Goal: Transaction & Acquisition: Purchase product/service

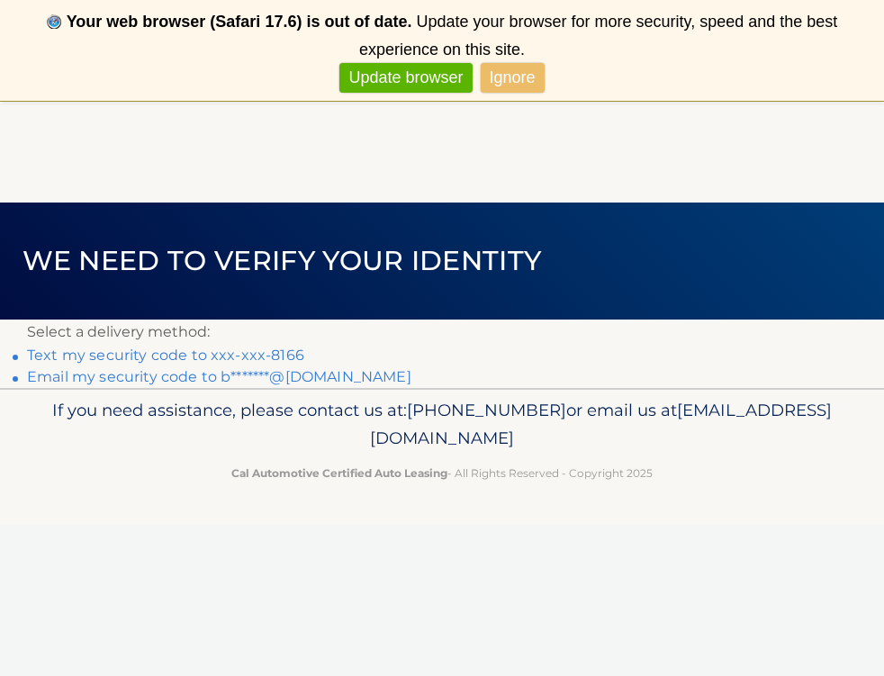
click at [121, 355] on link "Text my security code to xxx-xxx-8166" at bounding box center [165, 355] width 277 height 17
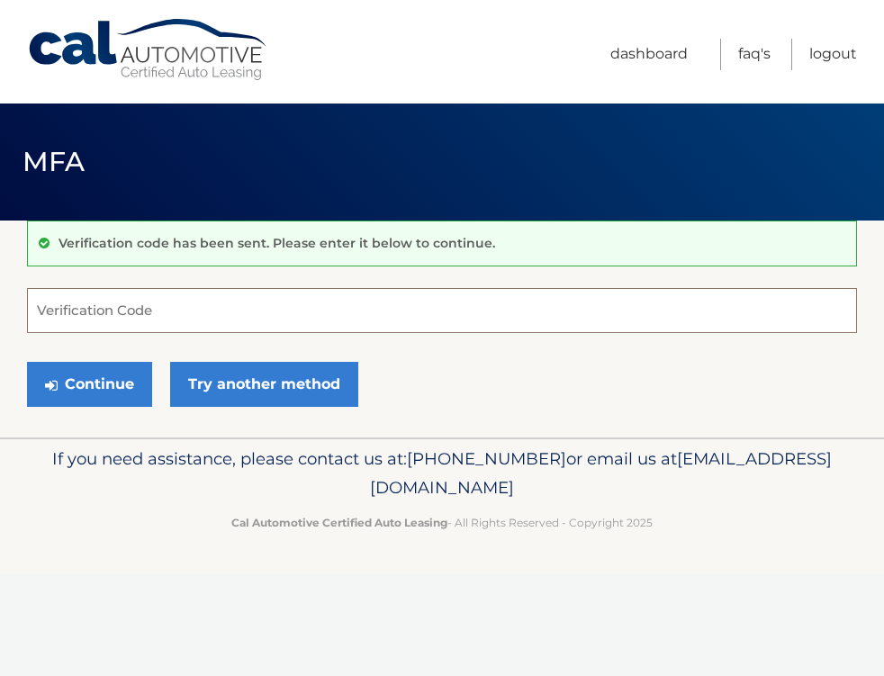
click at [51, 310] on input "Verification Code" at bounding box center [442, 310] width 830 height 45
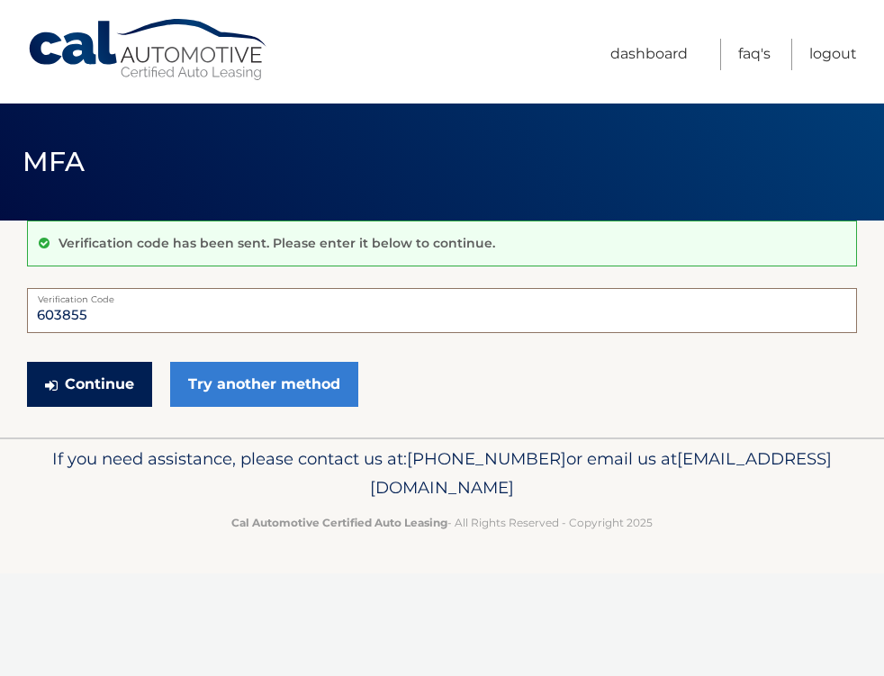
type input "603855"
click at [95, 383] on button "Continue" at bounding box center [89, 384] width 125 height 45
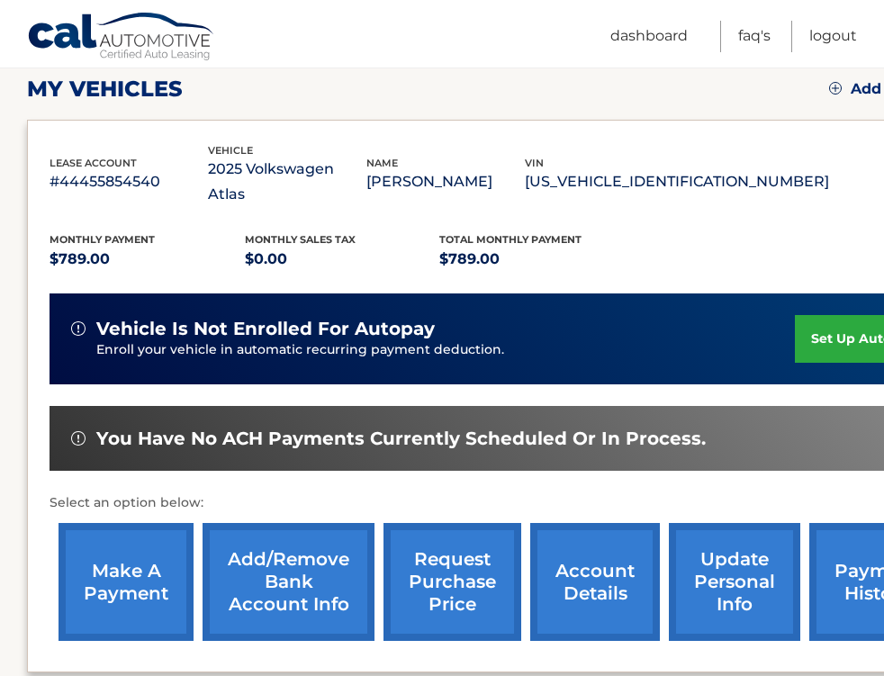
scroll to position [260, 0]
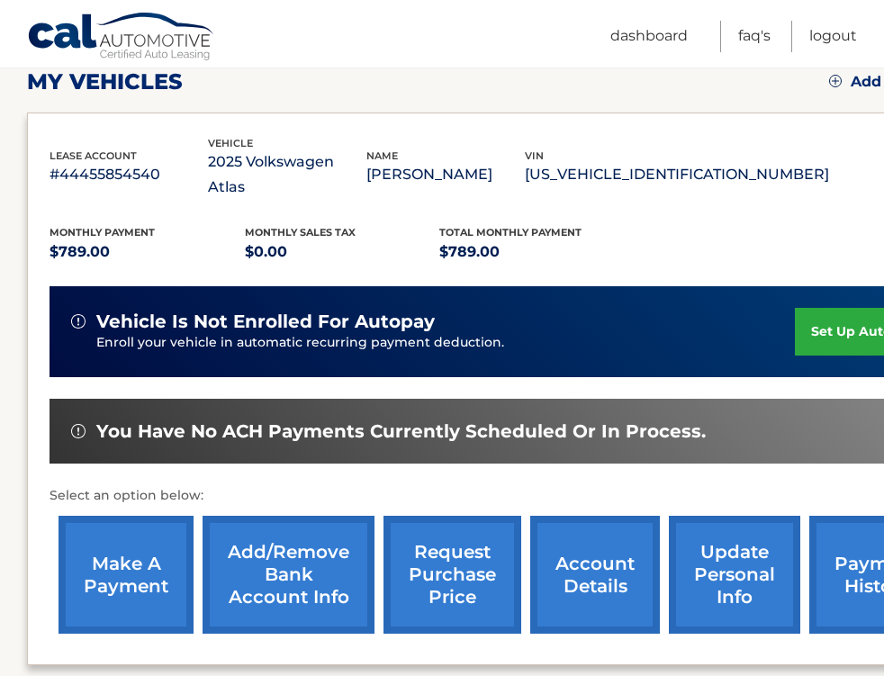
click at [122, 543] on link "make a payment" at bounding box center [126, 575] width 135 height 118
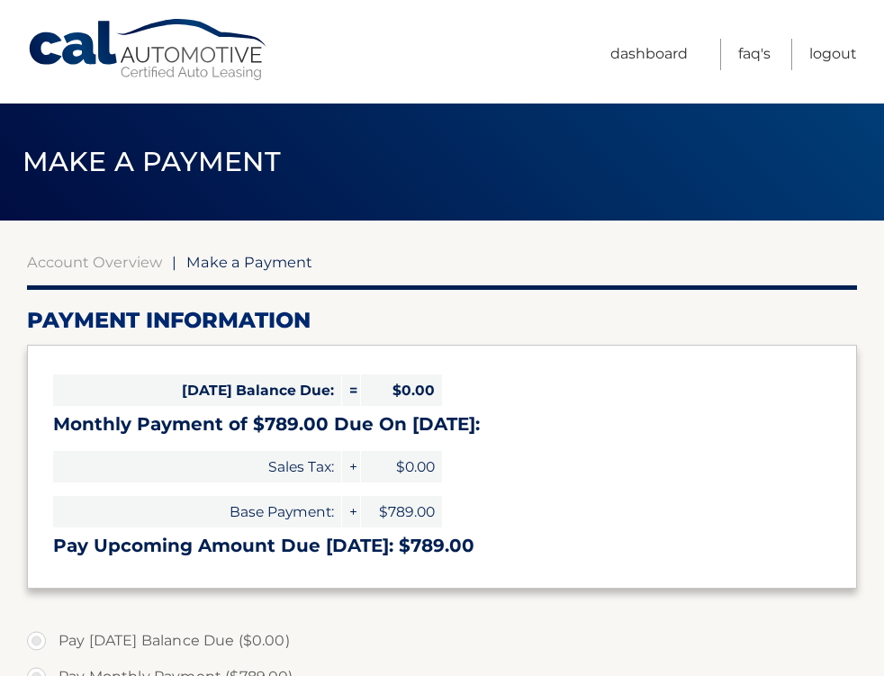
select select "MDU2MTk4ZGMtNTFmYy00NmRhLTg1M2MtYjVmNTU5NjM2MzI2"
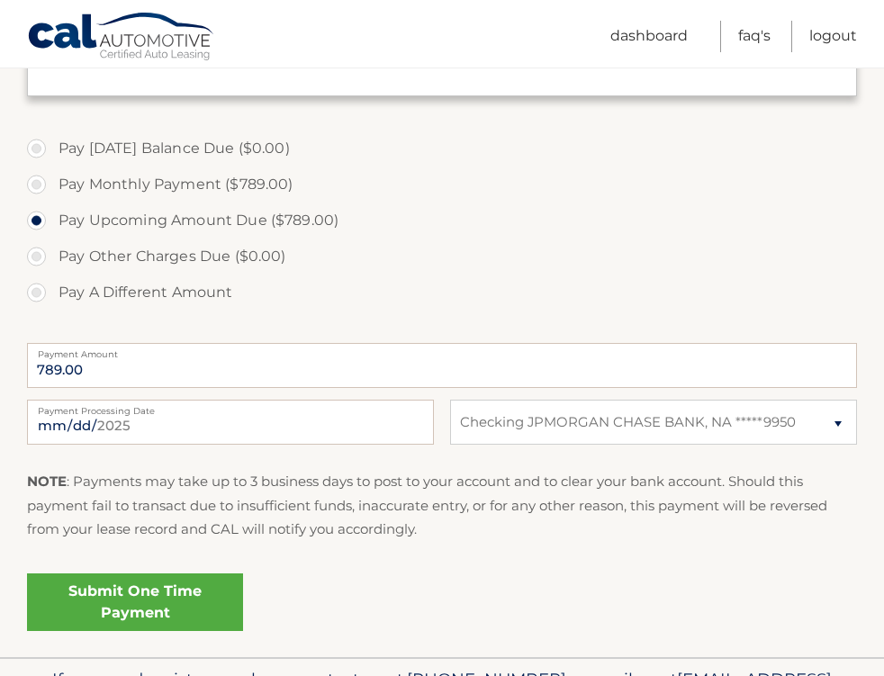
scroll to position [497, 0]
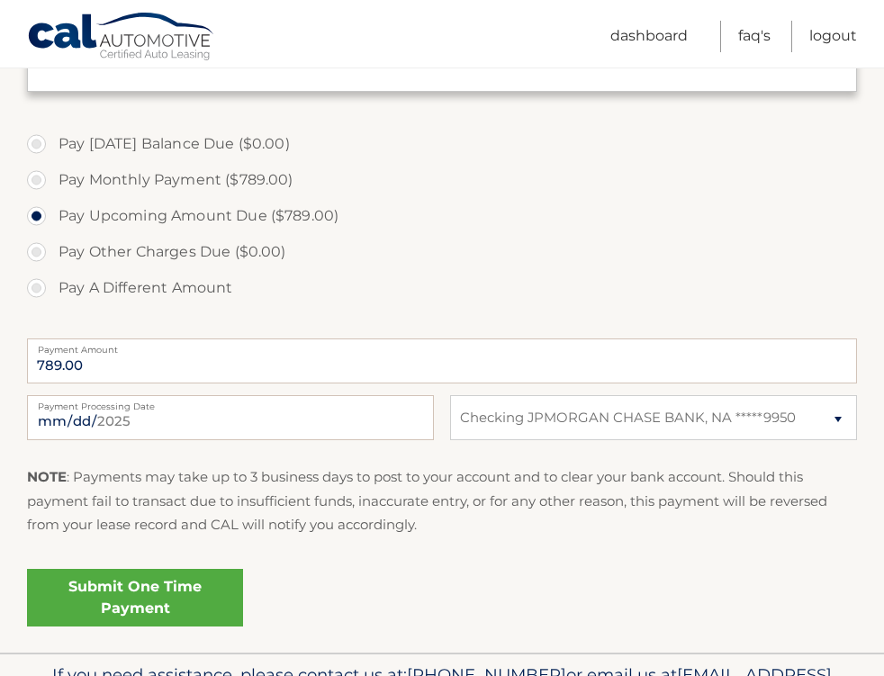
click at [154, 594] on link "Submit One Time Payment" at bounding box center [135, 598] width 216 height 58
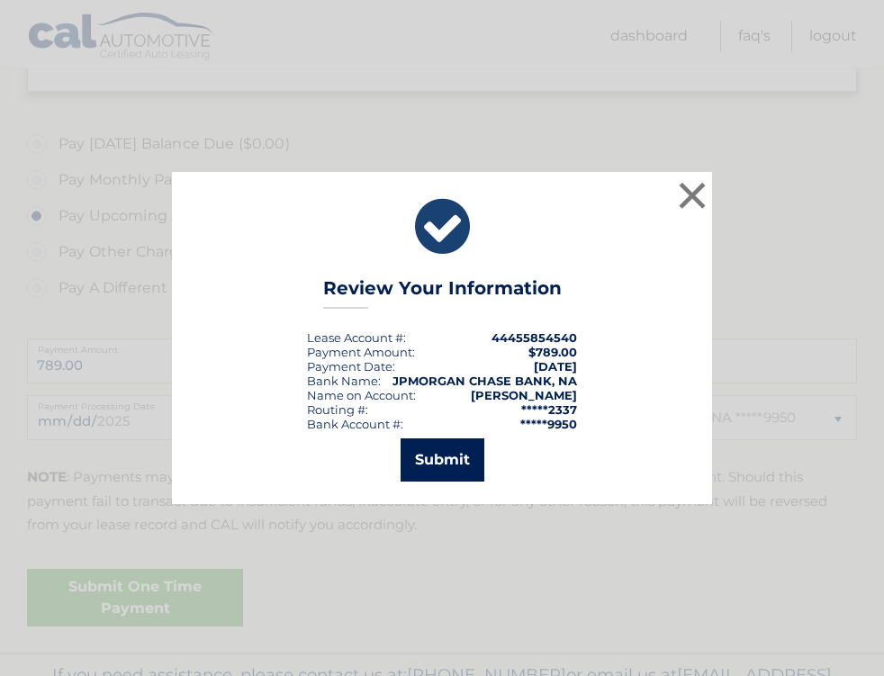
click at [448, 463] on button "Submit" at bounding box center [443, 459] width 84 height 43
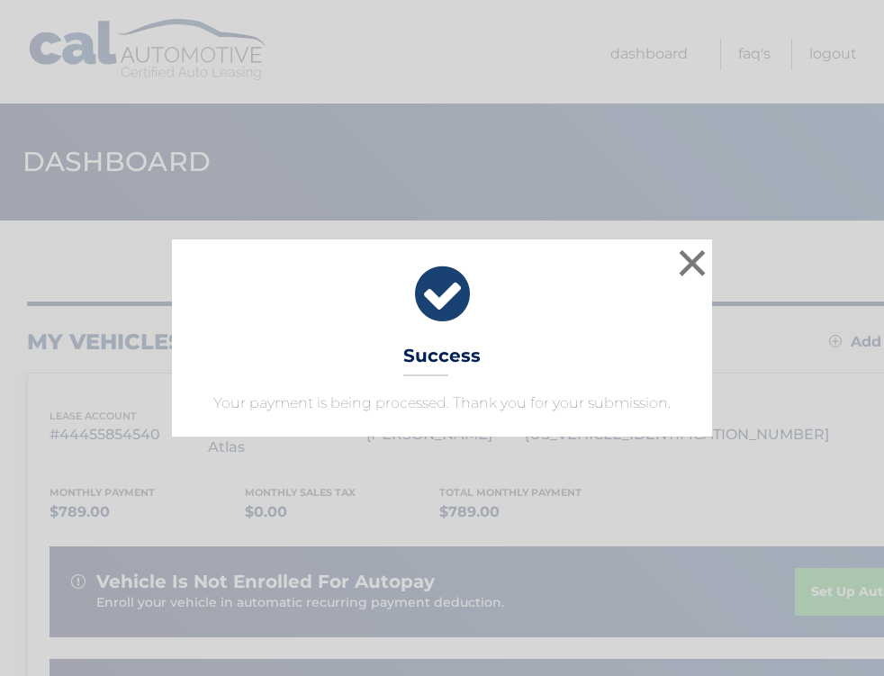
click at [729, 247] on div "× Success Your payment is being processed. Thank you for your submission." at bounding box center [442, 337] width 870 height 196
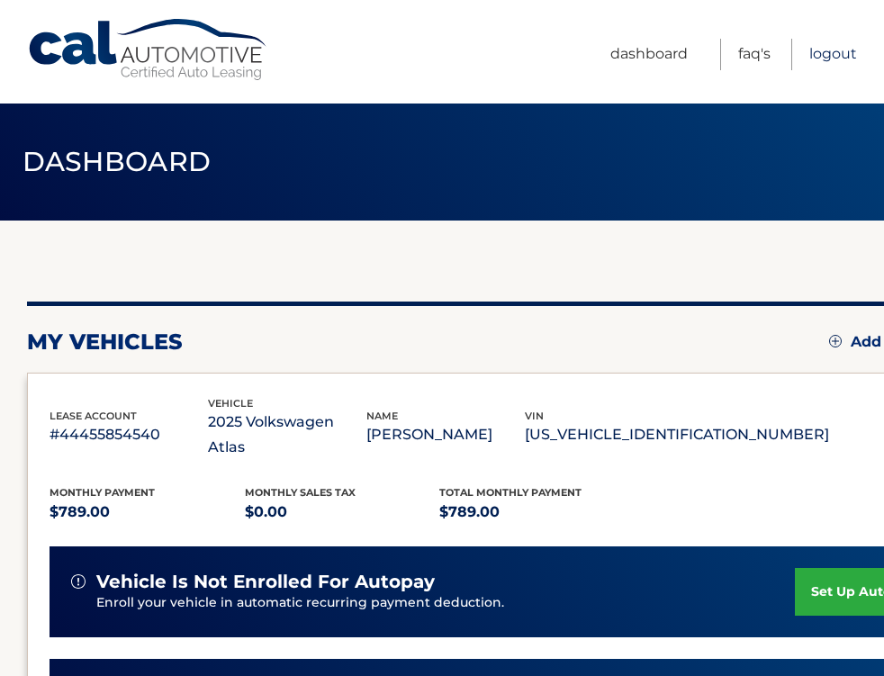
click at [829, 53] on link "Logout" at bounding box center [833, 55] width 48 height 32
